Goal: Information Seeking & Learning: Understand process/instructions

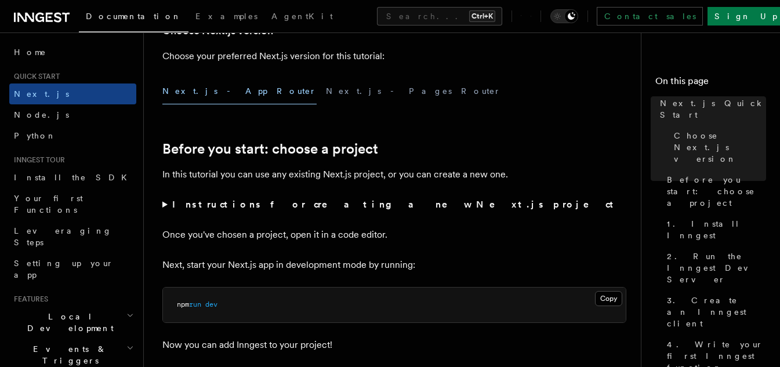
scroll to position [406, 0]
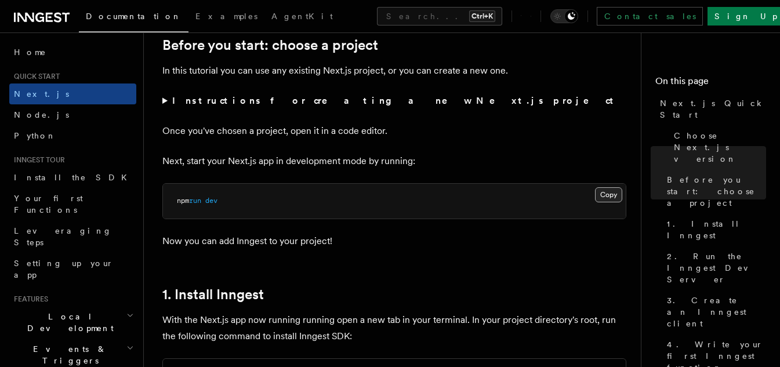
click at [600, 198] on button "Copy Copied" at bounding box center [608, 194] width 27 height 15
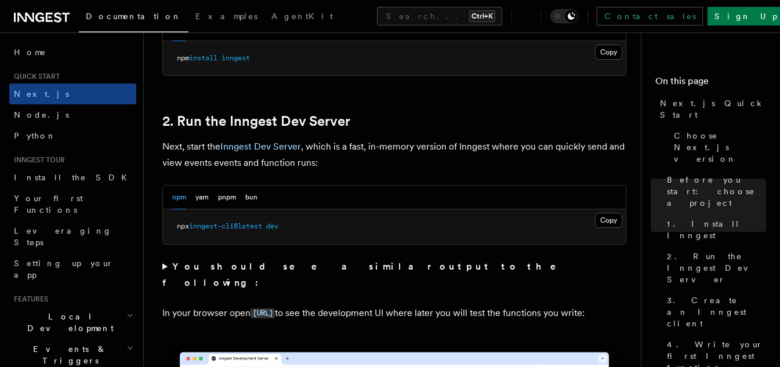
scroll to position [754, 0]
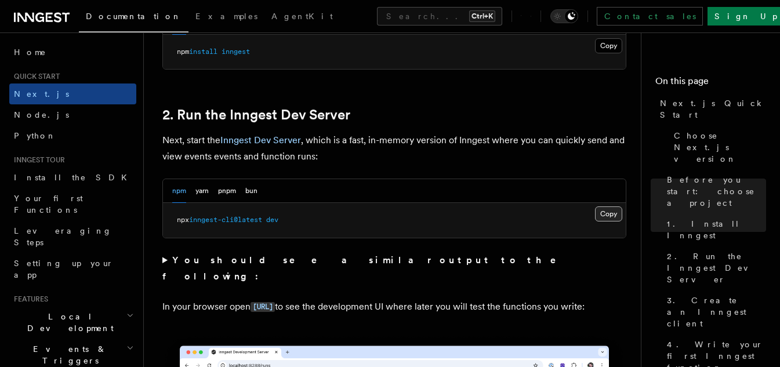
click at [608, 219] on button "Copy Copied" at bounding box center [608, 213] width 27 height 15
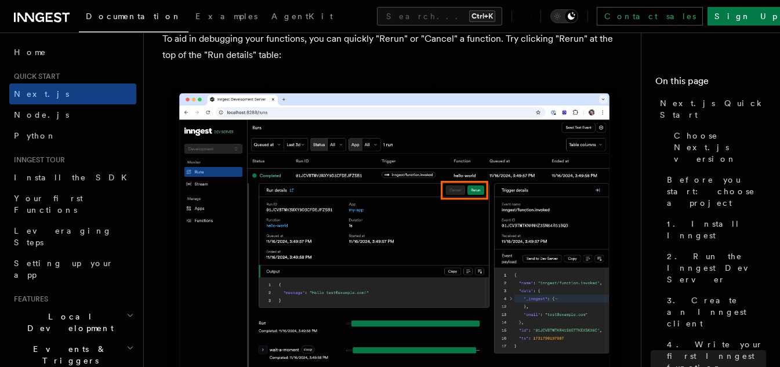
scroll to position [5277, 0]
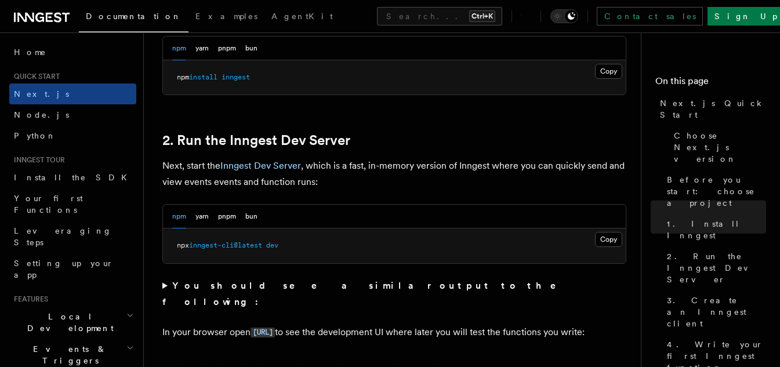
scroll to position [580, 0]
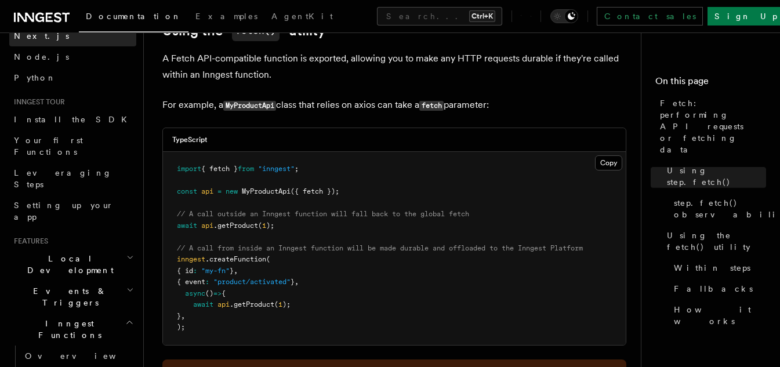
scroll to position [1313, 0]
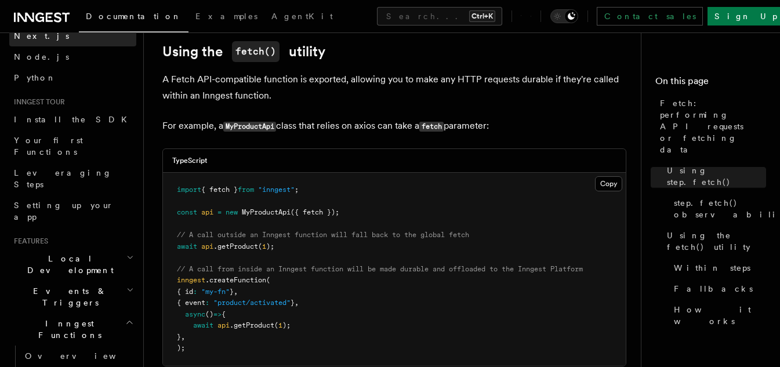
click at [31, 35] on span "Next.js" at bounding box center [41, 35] width 55 height 9
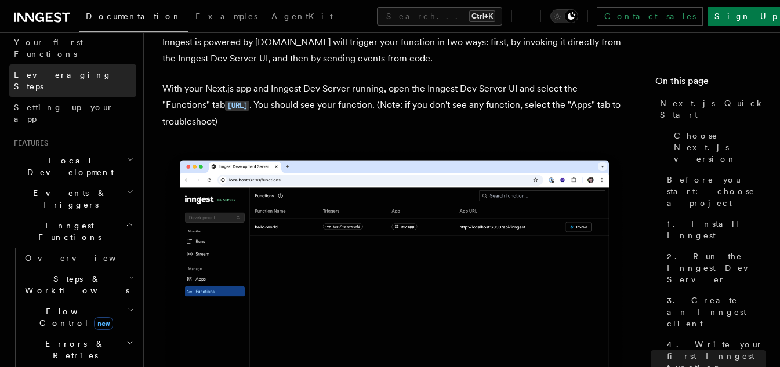
scroll to position [290, 0]
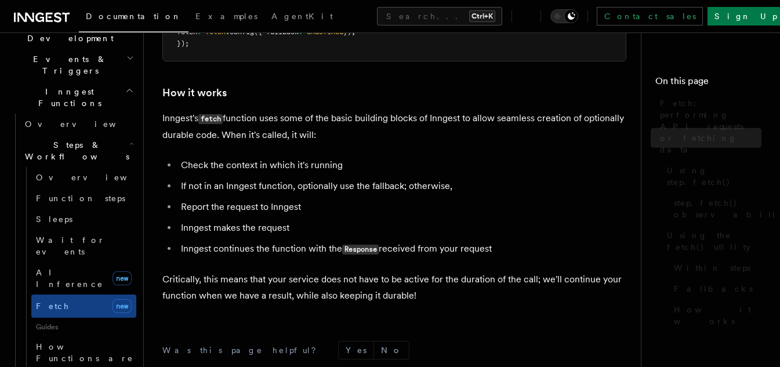
scroll to position [1313, 0]
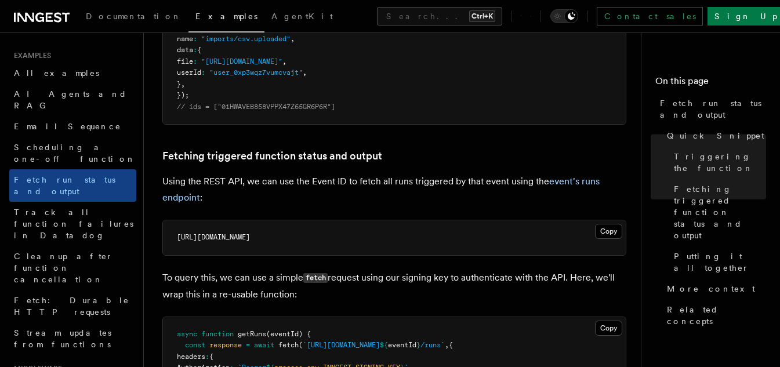
scroll to position [580, 0]
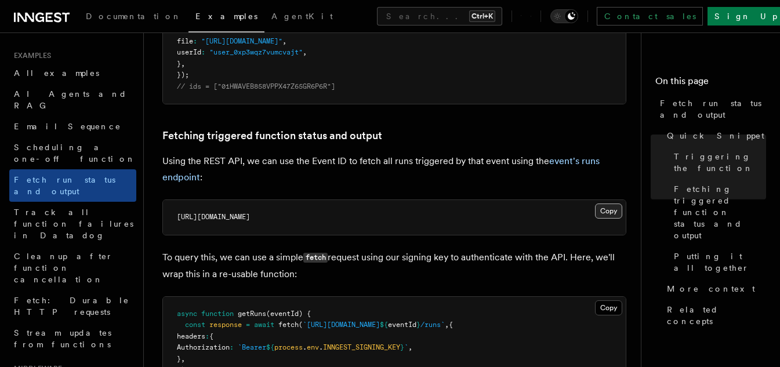
click at [608, 211] on button "Copy Copied" at bounding box center [608, 211] width 27 height 15
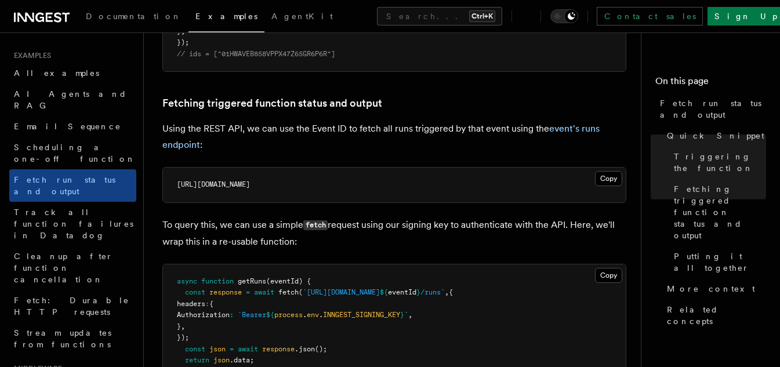
scroll to position [638, 0]
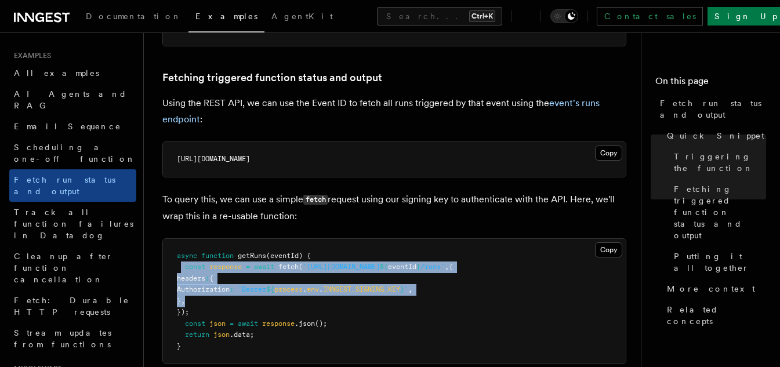
drag, startPoint x: 198, startPoint y: 268, endPoint x: 363, endPoint y: 298, distance: 167.4
click at [363, 298] on pre "async function getRuns (eventId) { const response = await fetch ( `https://api.…" at bounding box center [394, 301] width 463 height 125
copy code "const response = await fetch ( `https://api.inngest.com/v1/events/ ${ eventId }…"
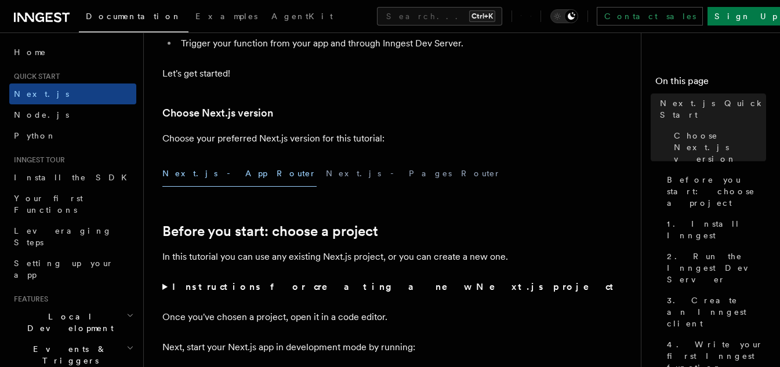
scroll to position [290, 0]
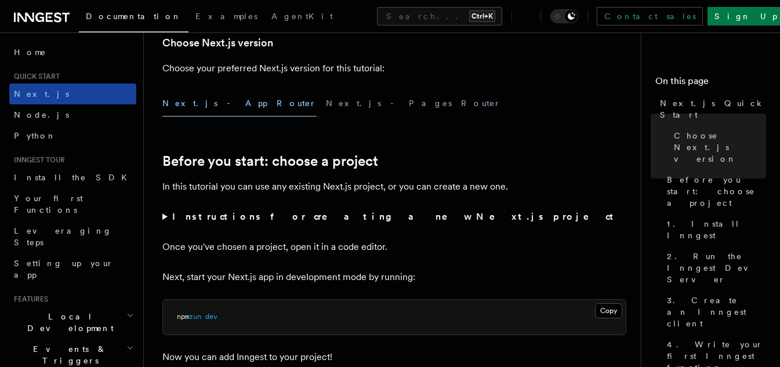
click at [66, 93] on link "Next.js" at bounding box center [72, 94] width 127 height 21
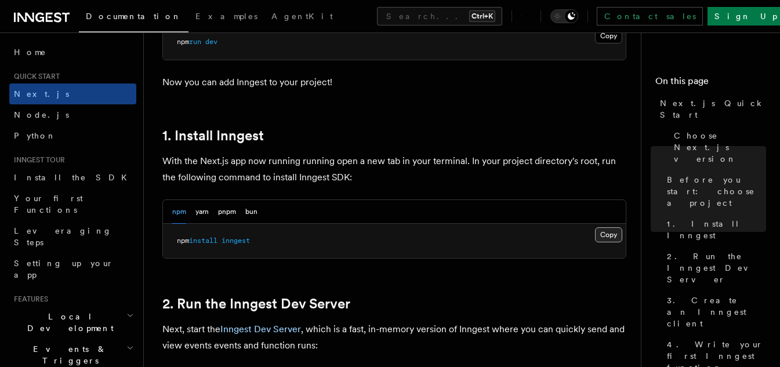
scroll to position [638, 0]
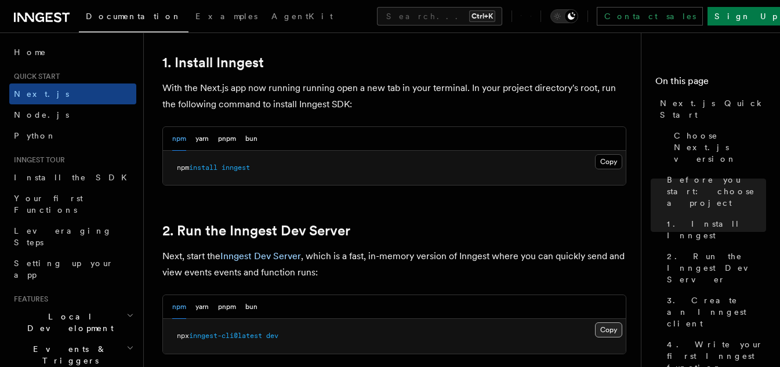
click at [601, 328] on button "Copy Copied" at bounding box center [608, 329] width 27 height 15
click at [603, 329] on button "Copy Copied" at bounding box center [608, 329] width 27 height 15
